Goal: Task Accomplishment & Management: Use online tool/utility

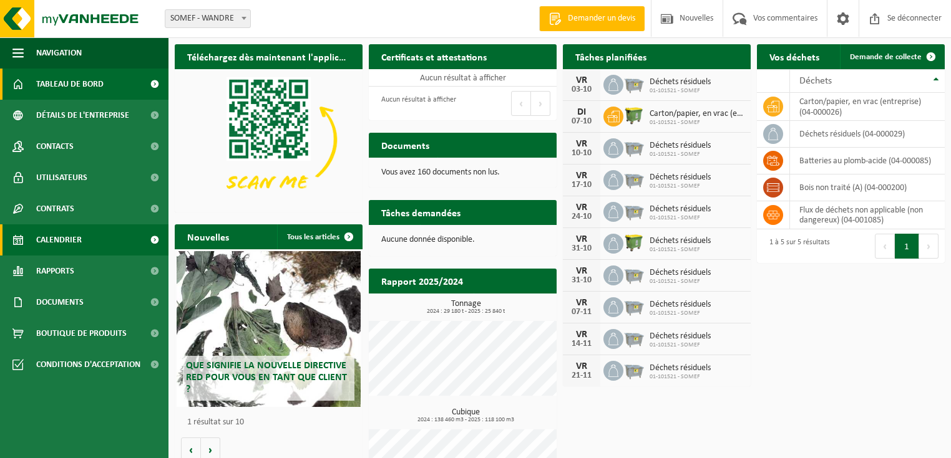
click at [64, 243] on font "Calendrier" at bounding box center [59, 240] width 46 height 9
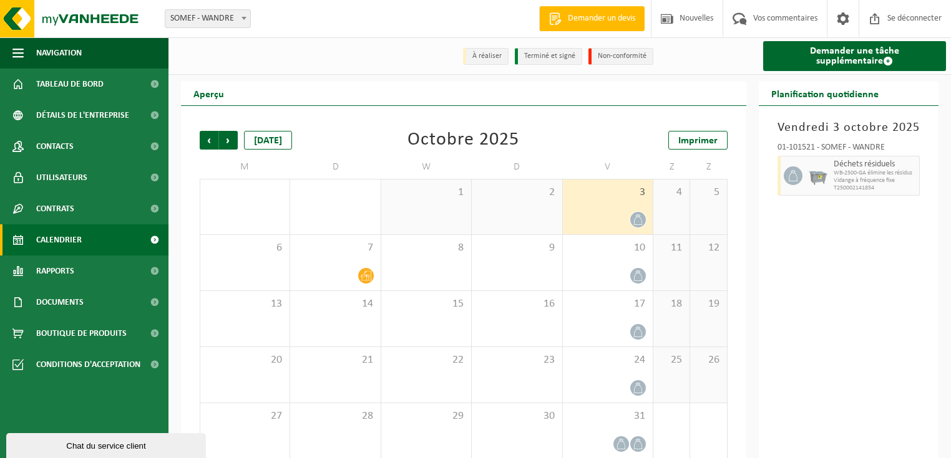
click at [812, 283] on div "Vendredi 3 octobre 2025 01-101521 - SOMEF - WANDRE Déchets résiduels WB-2500-GA…" at bounding box center [848, 283] width 180 height 355
click at [816, 263] on div "Vendredi 3 octobre 2025 01-101521 - SOMEF - WANDRE Déchets résiduels WB-2500-GA…" at bounding box center [848, 283] width 180 height 355
click at [634, 272] on icon at bounding box center [637, 276] width 11 height 11
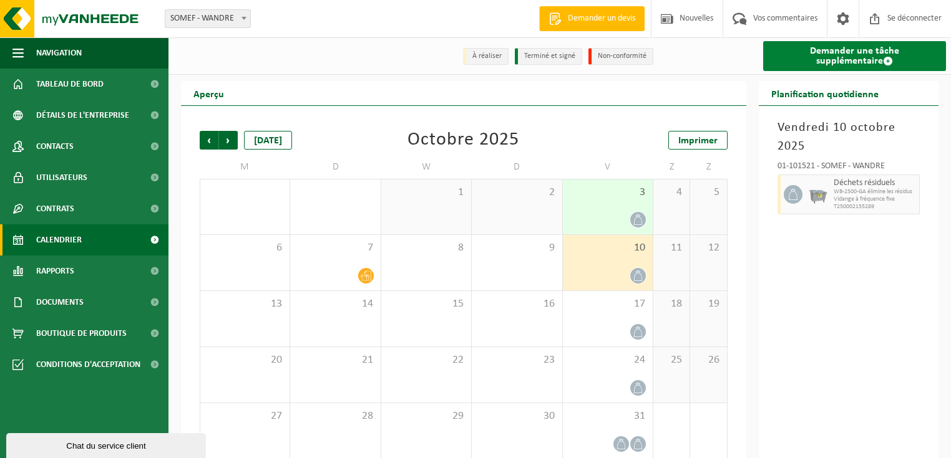
click at [872, 54] on font "Demander une tâche supplémentaire" at bounding box center [854, 56] width 89 height 20
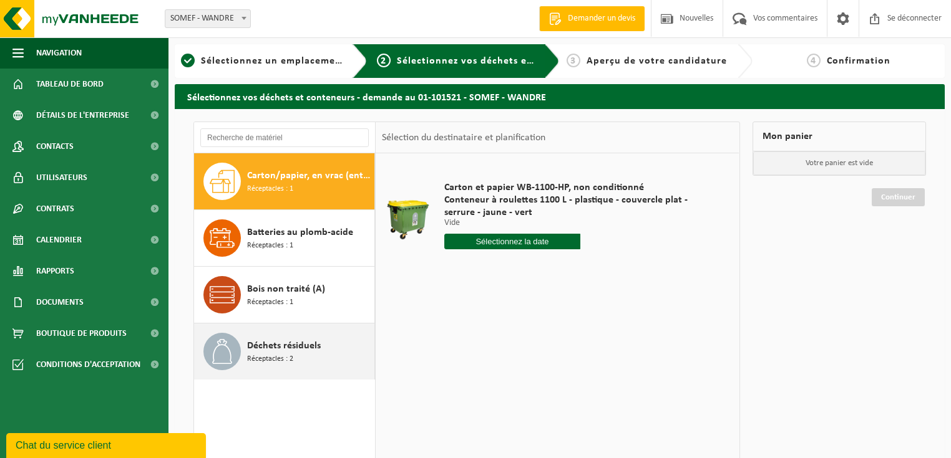
click at [287, 367] on div "Déchets résiduels Réceptacles : 2" at bounding box center [309, 351] width 124 height 37
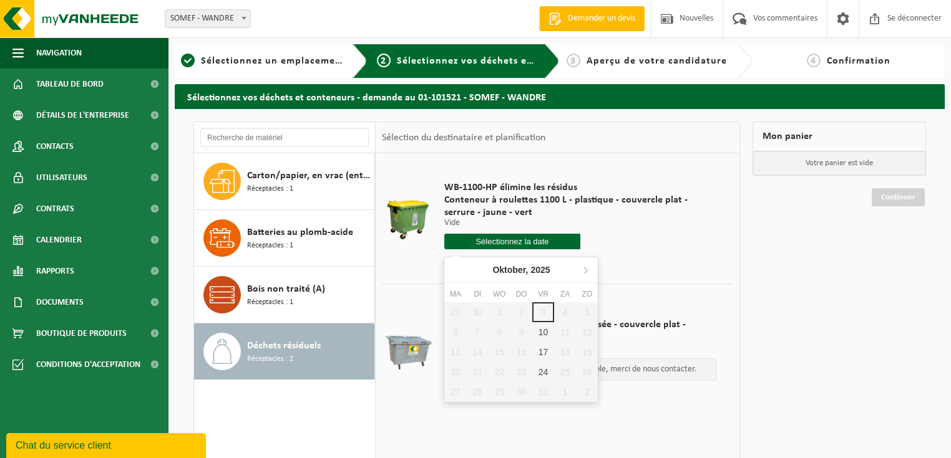
click at [526, 246] on input "text" at bounding box center [512, 242] width 137 height 16
click at [550, 346] on font "10" at bounding box center [547, 345] width 10 height 10
type input "Van 2025-10-10"
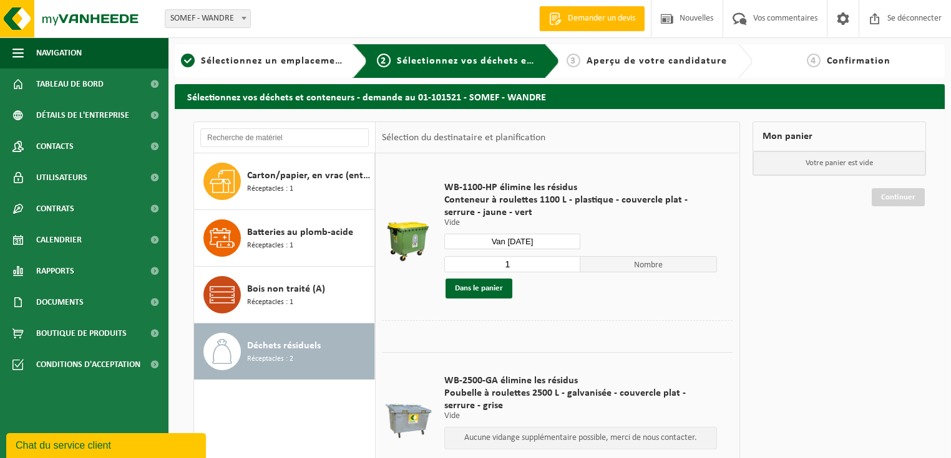
click at [553, 264] on input "1" at bounding box center [512, 264] width 137 height 16
click at [574, 261] on input "2" at bounding box center [512, 264] width 137 height 16
type input "1"
click at [571, 265] on input "1" at bounding box center [512, 264] width 137 height 16
click at [649, 309] on div "WB-1100-HP élimine les résidus Conteneur à roulettes 1100 L - plastique - couve…" at bounding box center [581, 240] width 286 height 142
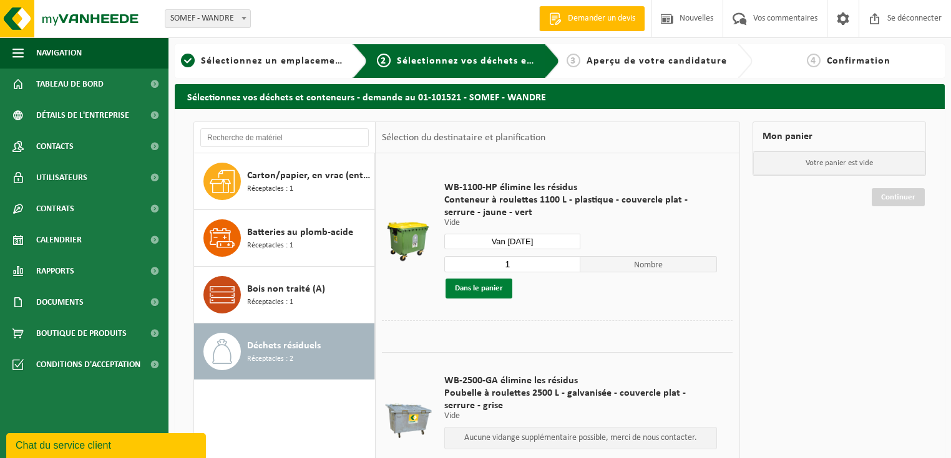
click at [471, 289] on font "Dans le panier" at bounding box center [479, 288] width 48 height 8
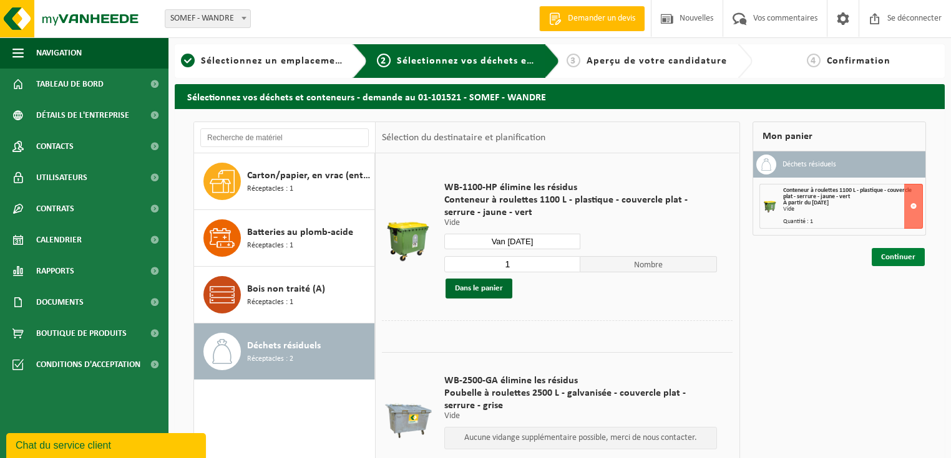
click at [899, 253] on font "Continuer" at bounding box center [898, 257] width 34 height 8
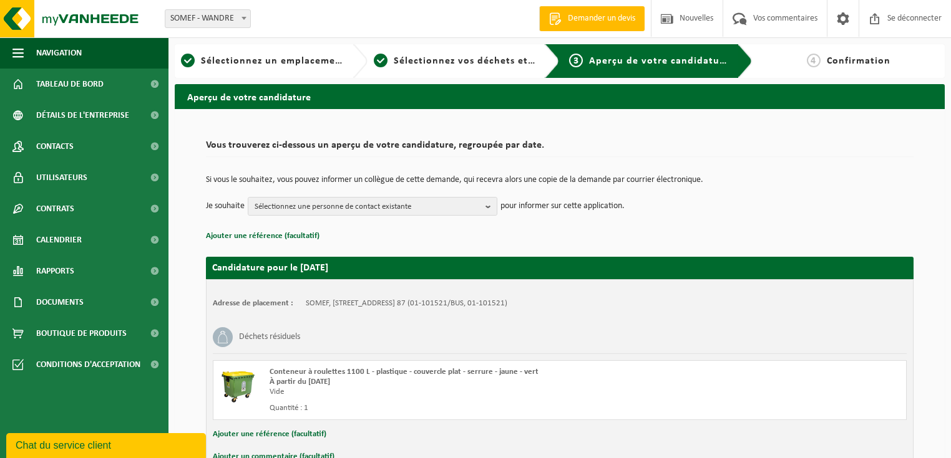
scroll to position [76, 0]
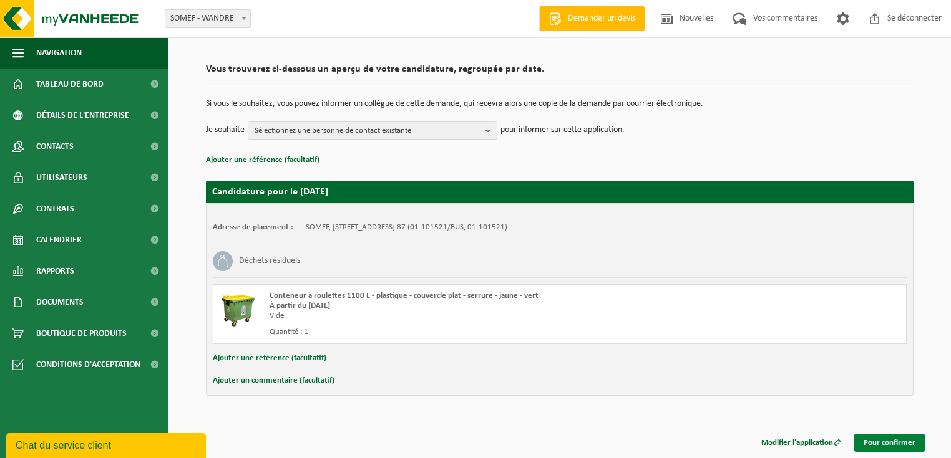
click at [896, 443] on font "Pour confirmer" at bounding box center [889, 443] width 52 height 8
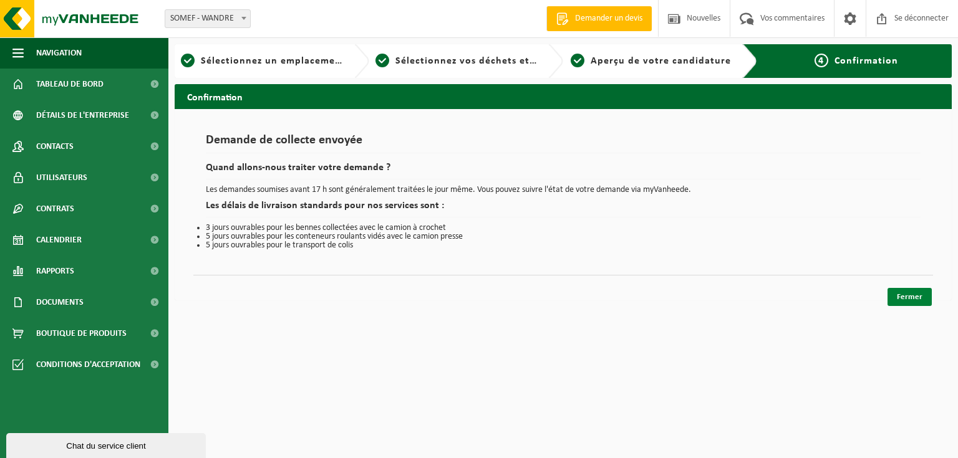
click at [916, 293] on font "Fermer" at bounding box center [910, 297] width 26 height 8
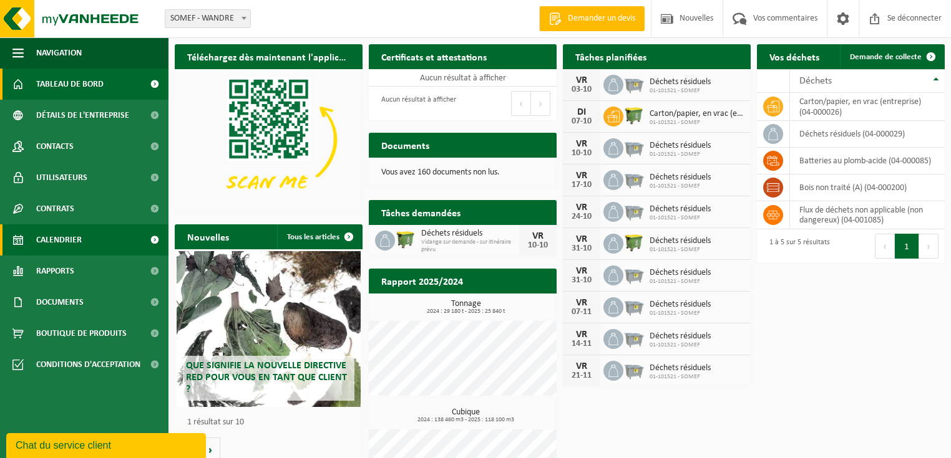
click at [74, 241] on font "Calendrier" at bounding box center [59, 240] width 46 height 9
